Goal: Task Accomplishment & Management: Use online tool/utility

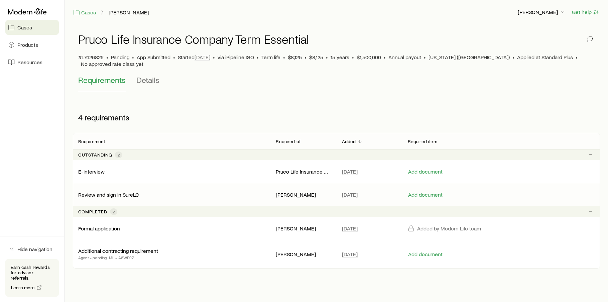
click at [126, 193] on p "Review and sign in SureLC" at bounding box center [108, 194] width 61 height 7
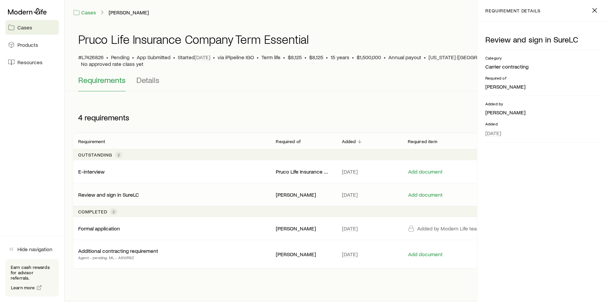
click at [126, 193] on p "Review and sign in SureLC" at bounding box center [108, 194] width 61 height 7
click at [422, 193] on button "Add document" at bounding box center [425, 195] width 35 height 6
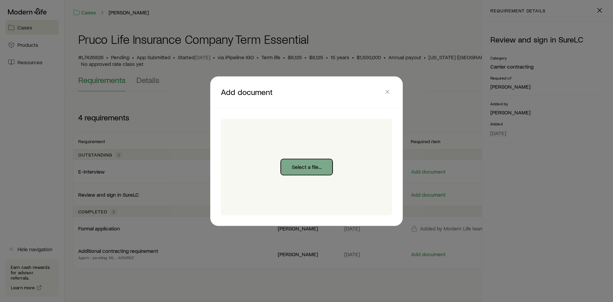
click at [307, 168] on button "Select a file..." at bounding box center [307, 167] width 52 height 16
click at [387, 93] on icon "button" at bounding box center [387, 91] width 7 height 7
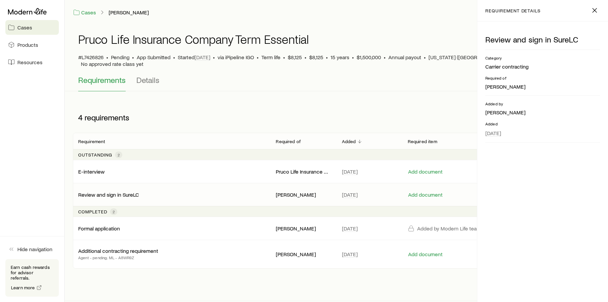
click at [126, 193] on p "Review and sign in SureLC" at bounding box center [108, 194] width 61 height 7
click at [125, 195] on p "Review and sign in SureLC" at bounding box center [108, 194] width 61 height 7
click at [149, 78] on span "Details" at bounding box center [147, 79] width 23 height 9
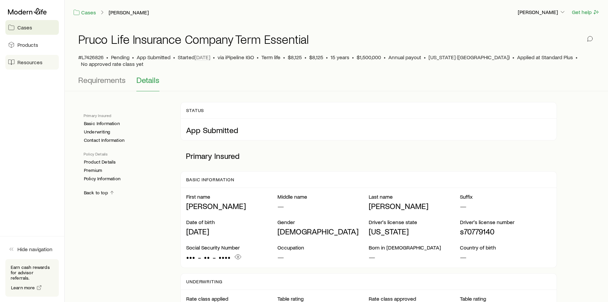
click at [20, 60] on span "Resources" at bounding box center [29, 62] width 25 height 7
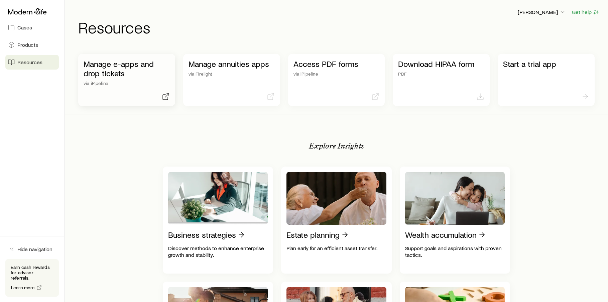
click at [107, 63] on p "Manage e-apps and drop tickets" at bounding box center [127, 68] width 86 height 19
